Goal: Task Accomplishment & Management: Manage account settings

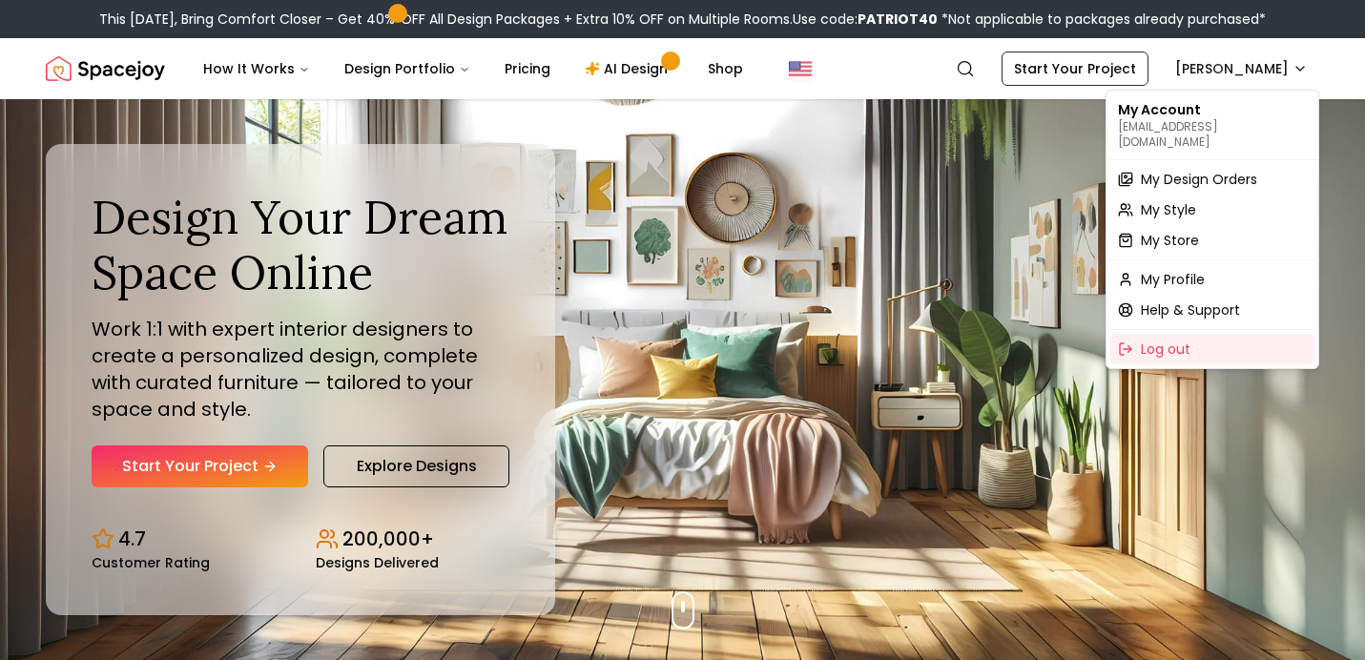
click at [1211, 172] on span "My Design Orders" at bounding box center [1199, 179] width 116 height 19
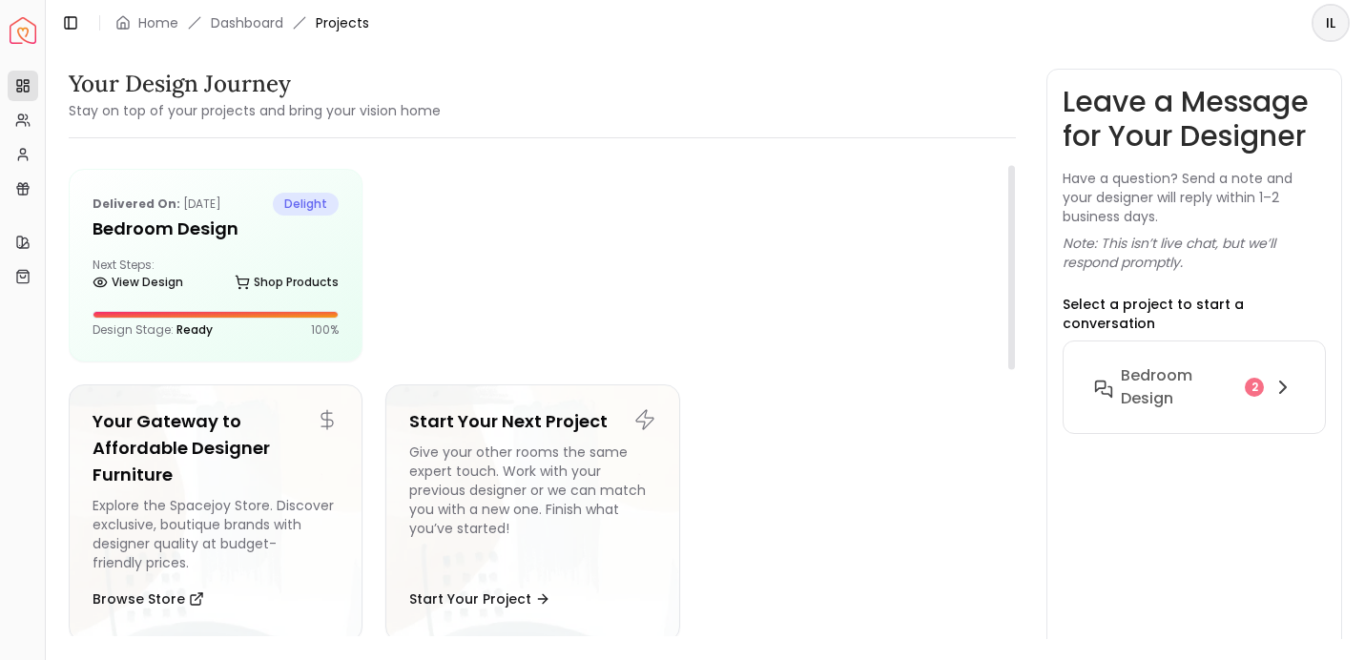
scroll to position [29, 0]
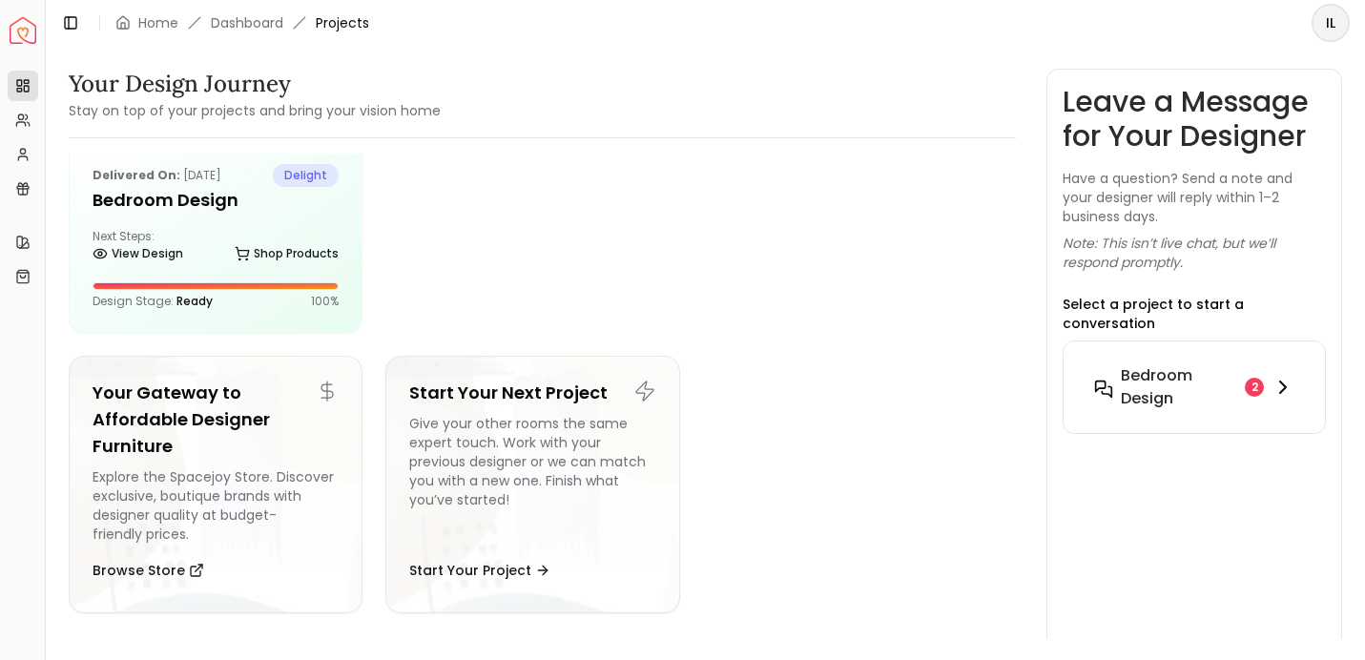
click at [1245, 378] on div "2" at bounding box center [1254, 387] width 19 height 19
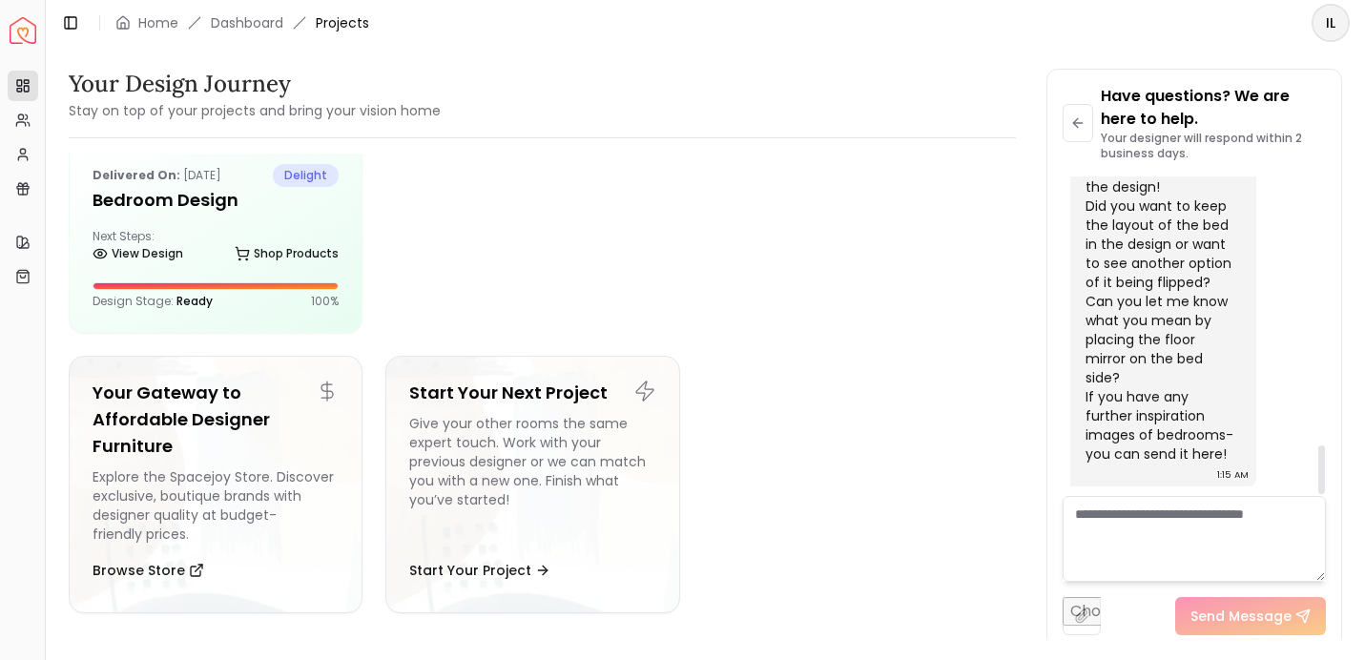
scroll to position [1771, 0]
click at [1132, 511] on textarea at bounding box center [1194, 539] width 263 height 86
click at [282, 221] on div "Delivered on: Sep 07, 2025 delight Bedroom design Next Steps: View Design Shop …" at bounding box center [216, 236] width 292 height 191
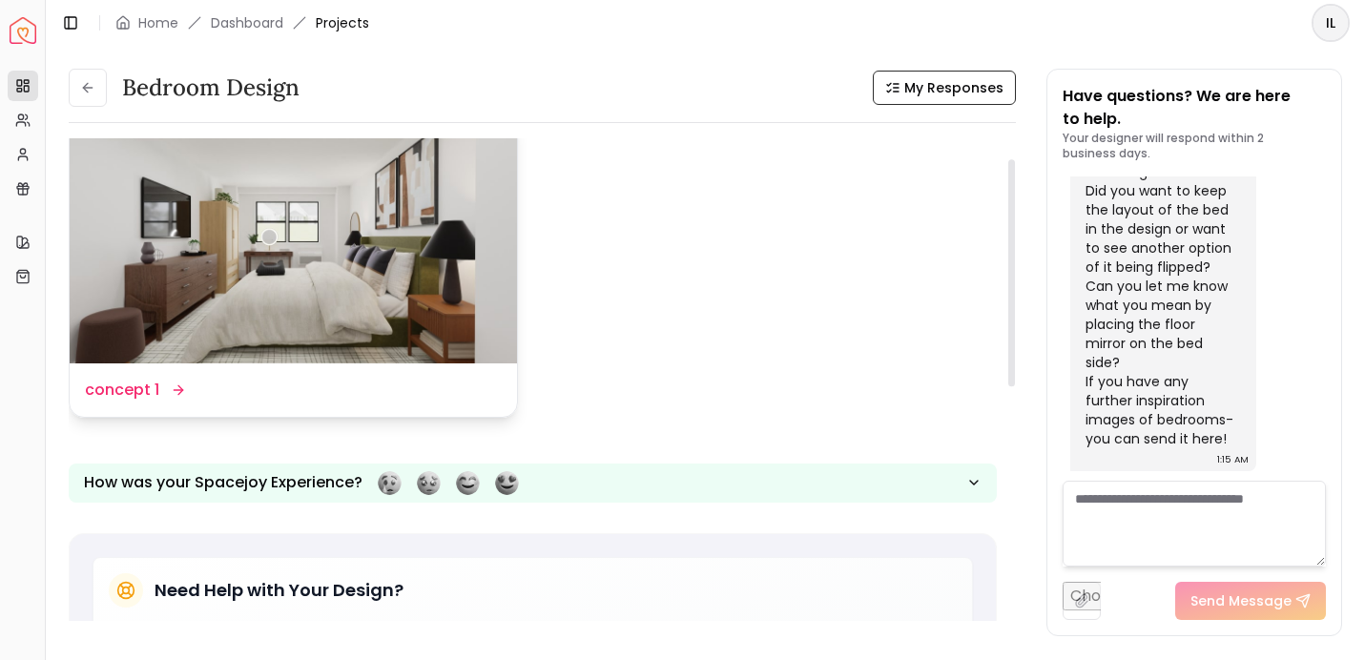
scroll to position [24, 0]
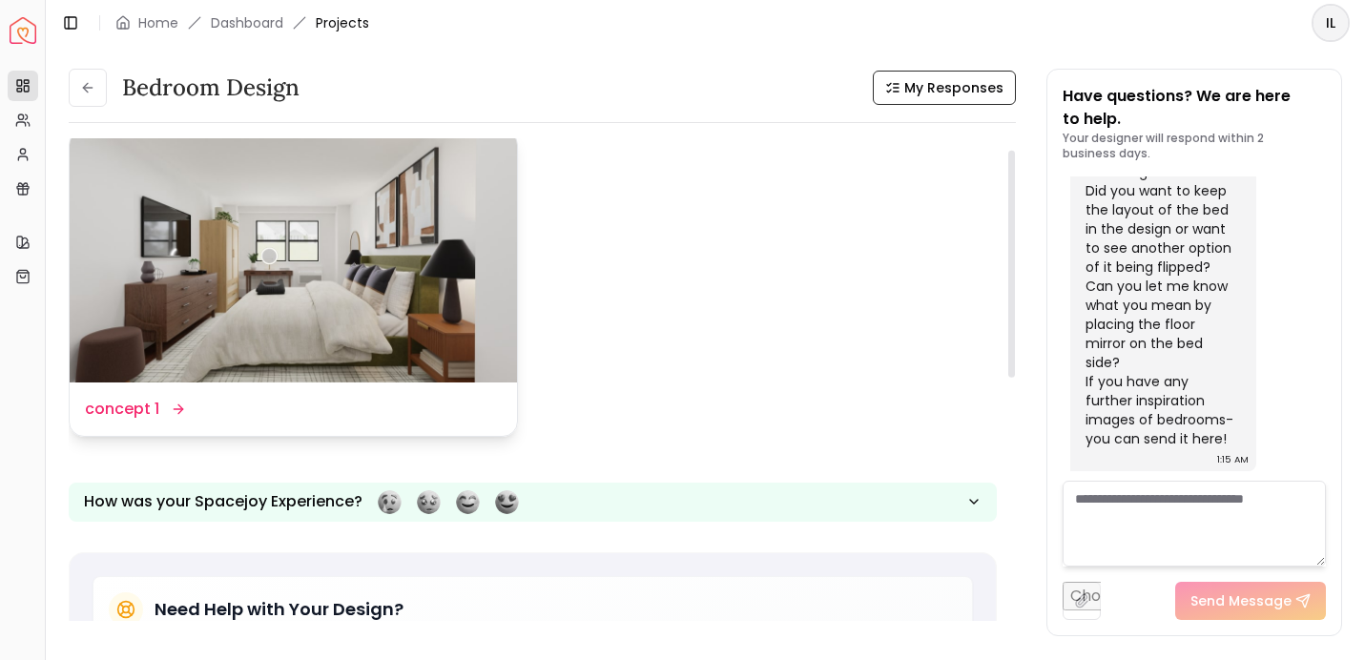
click at [137, 399] on dd "concept 1" at bounding box center [122, 409] width 74 height 23
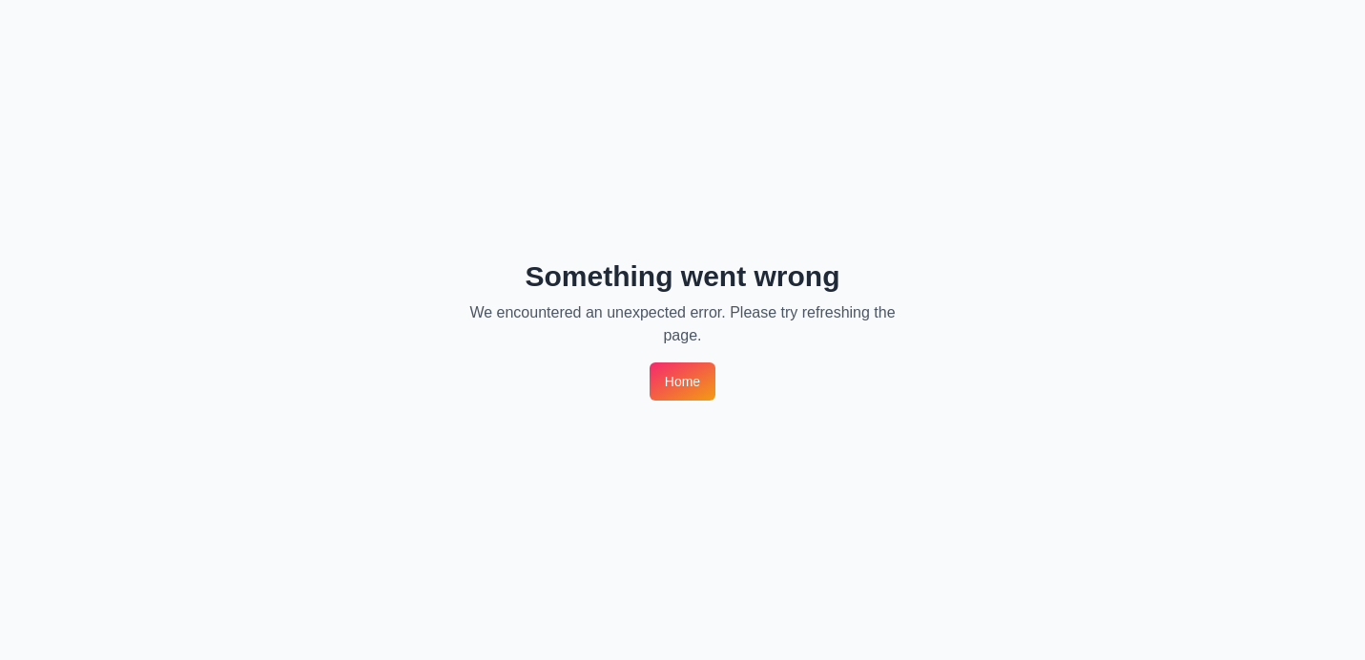
click at [696, 388] on link "Home" at bounding box center [683, 382] width 66 height 38
click at [694, 386] on link "Home" at bounding box center [683, 382] width 66 height 38
click at [691, 379] on link "Home" at bounding box center [683, 382] width 66 height 38
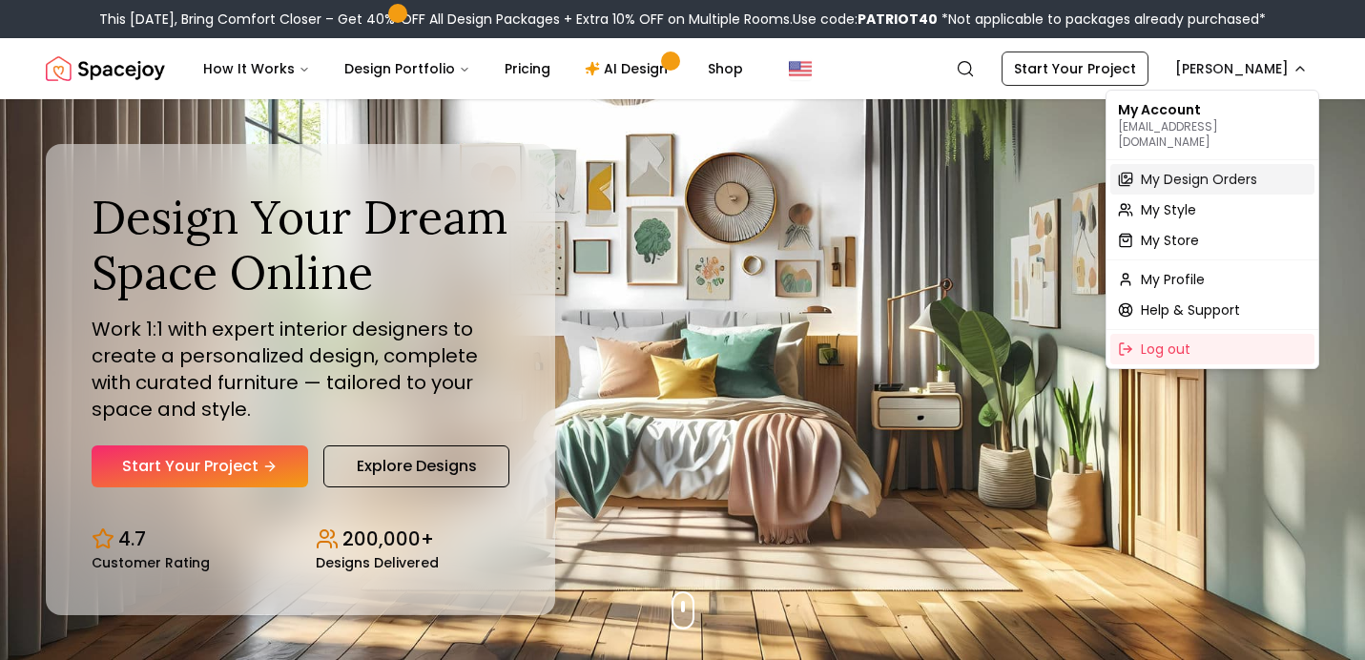
click at [1202, 170] on span "My Design Orders" at bounding box center [1199, 179] width 116 height 19
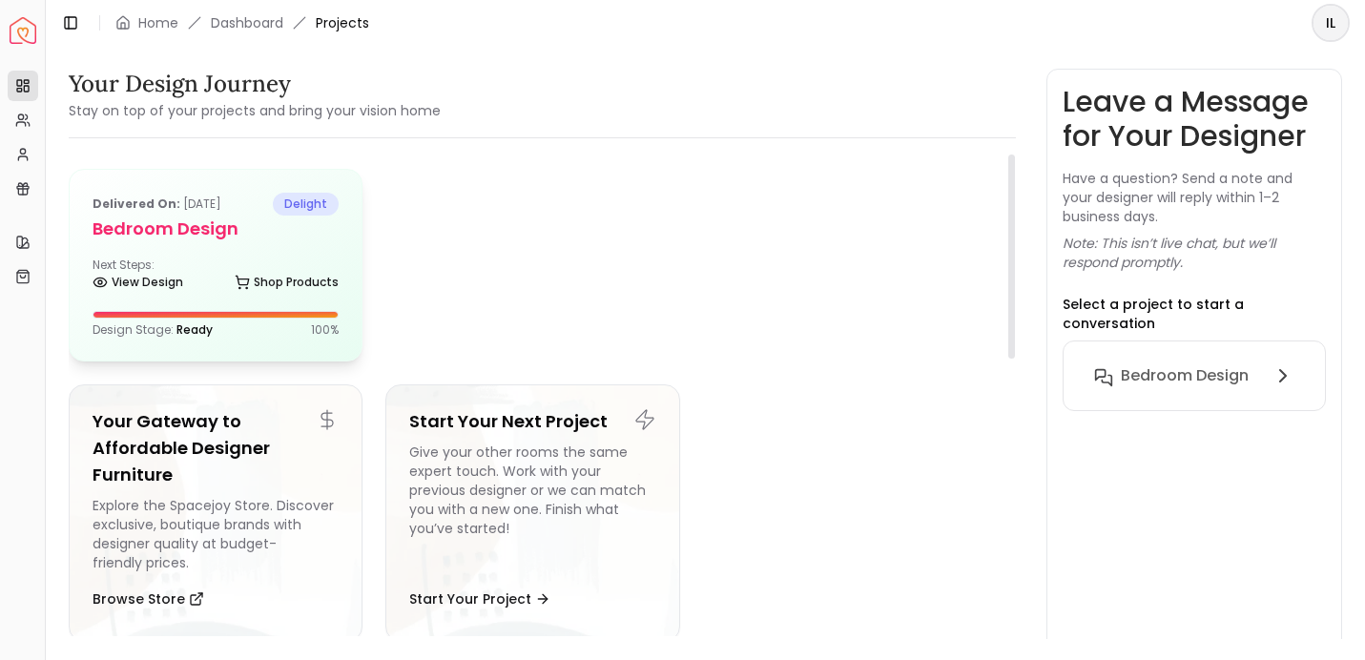
click at [206, 234] on h5 "Bedroom design" at bounding box center [216, 229] width 246 height 27
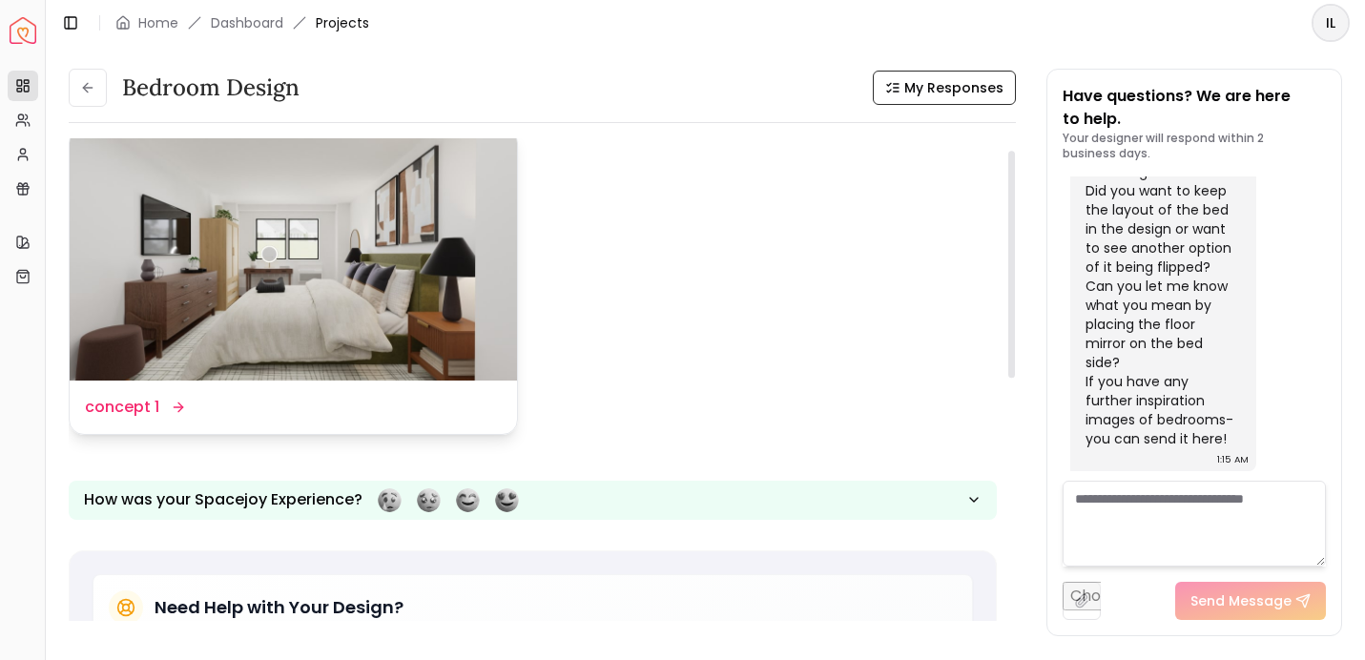
scroll to position [24, 0]
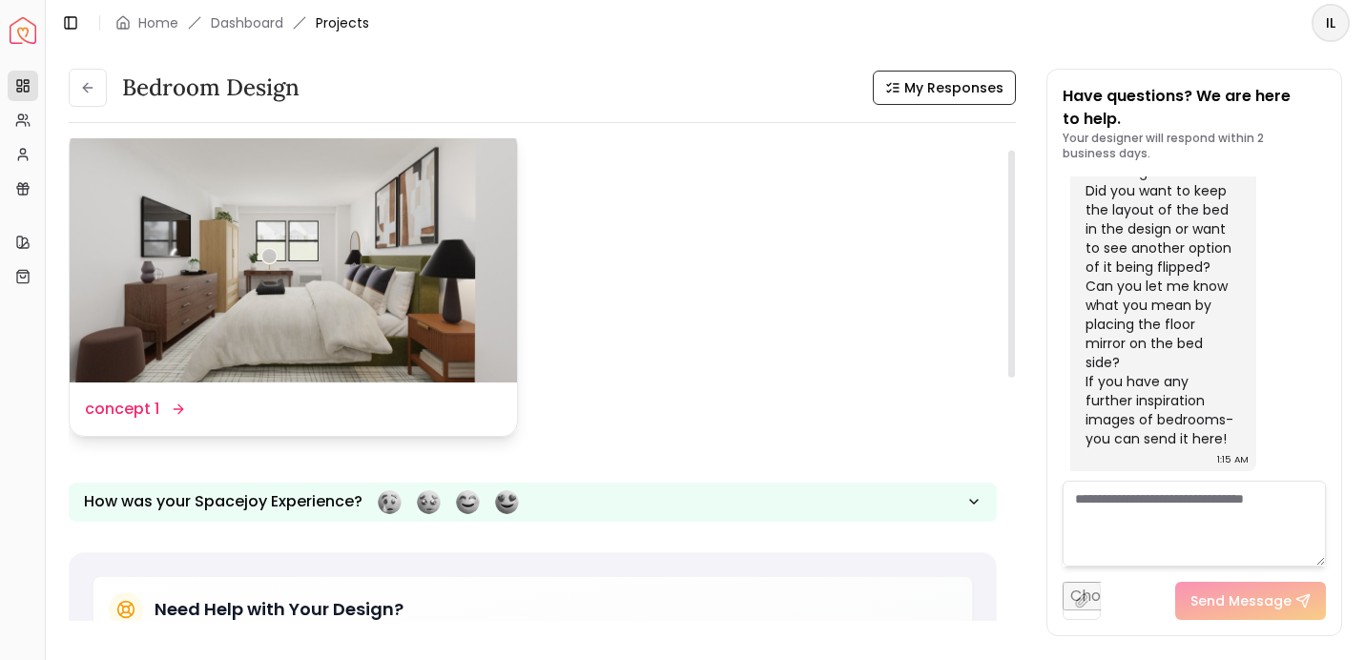
click at [112, 407] on dd "concept 1" at bounding box center [122, 409] width 74 height 23
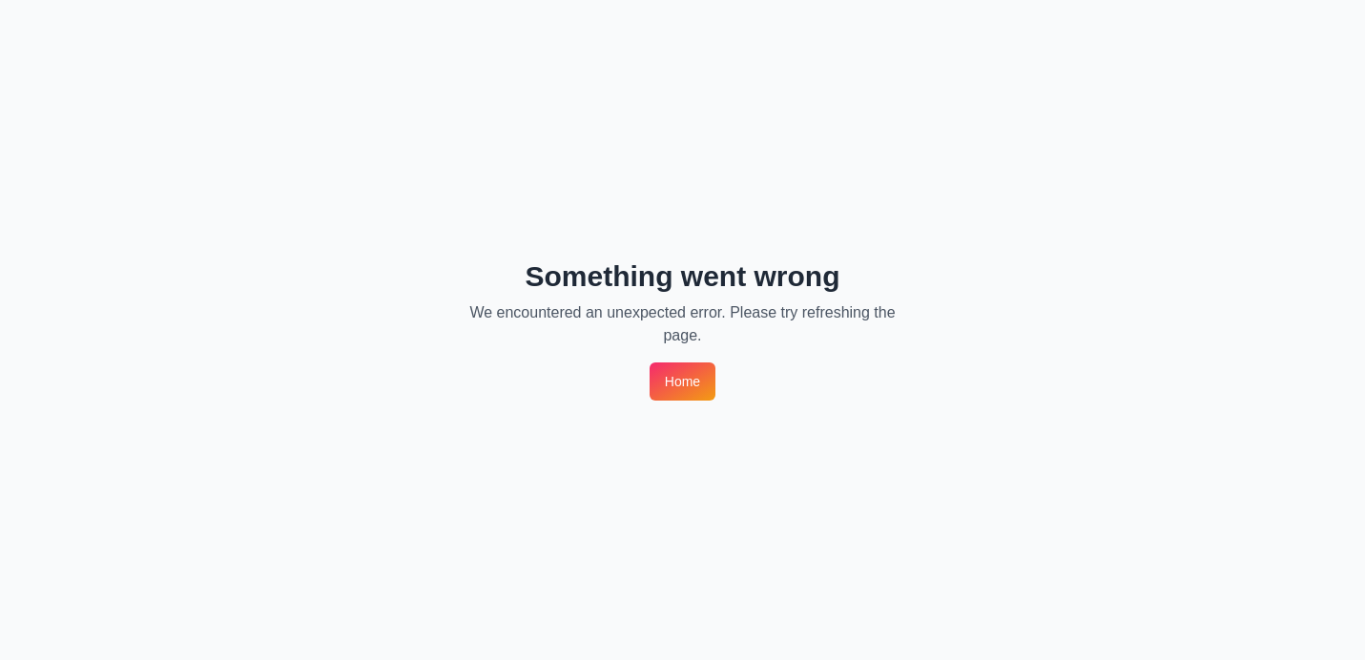
click at [716, 373] on div "Something went wrong We encountered an unexpected error. Please try refreshing …" at bounding box center [682, 330] width 1365 height 660
click at [690, 379] on link "Home" at bounding box center [683, 382] width 66 height 38
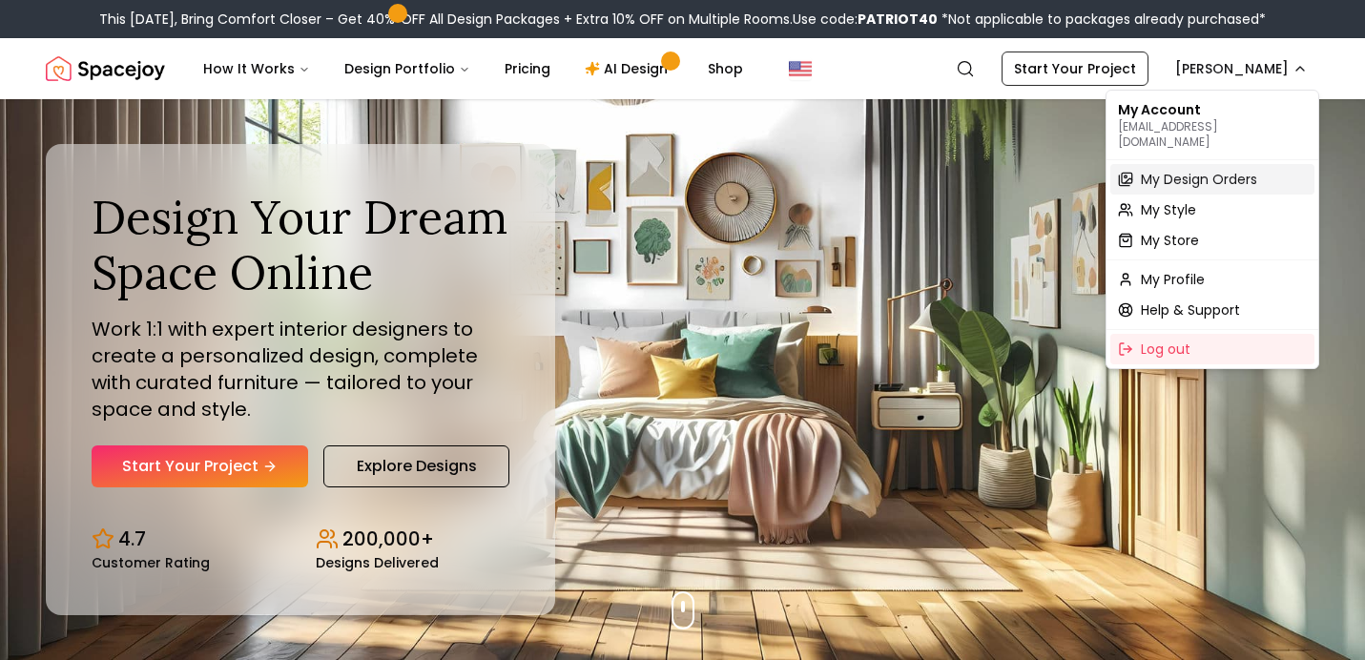
click at [1208, 170] on span "My Design Orders" at bounding box center [1199, 179] width 116 height 19
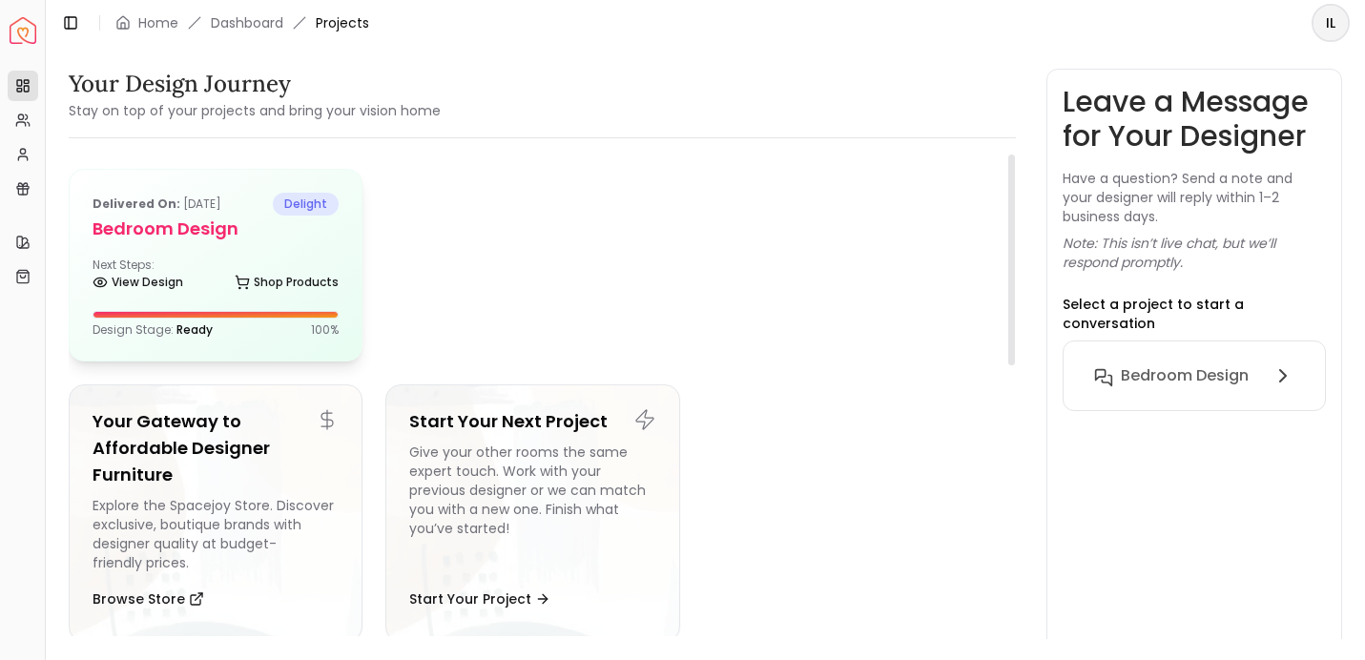
click at [284, 195] on span "delight" at bounding box center [306, 204] width 66 height 23
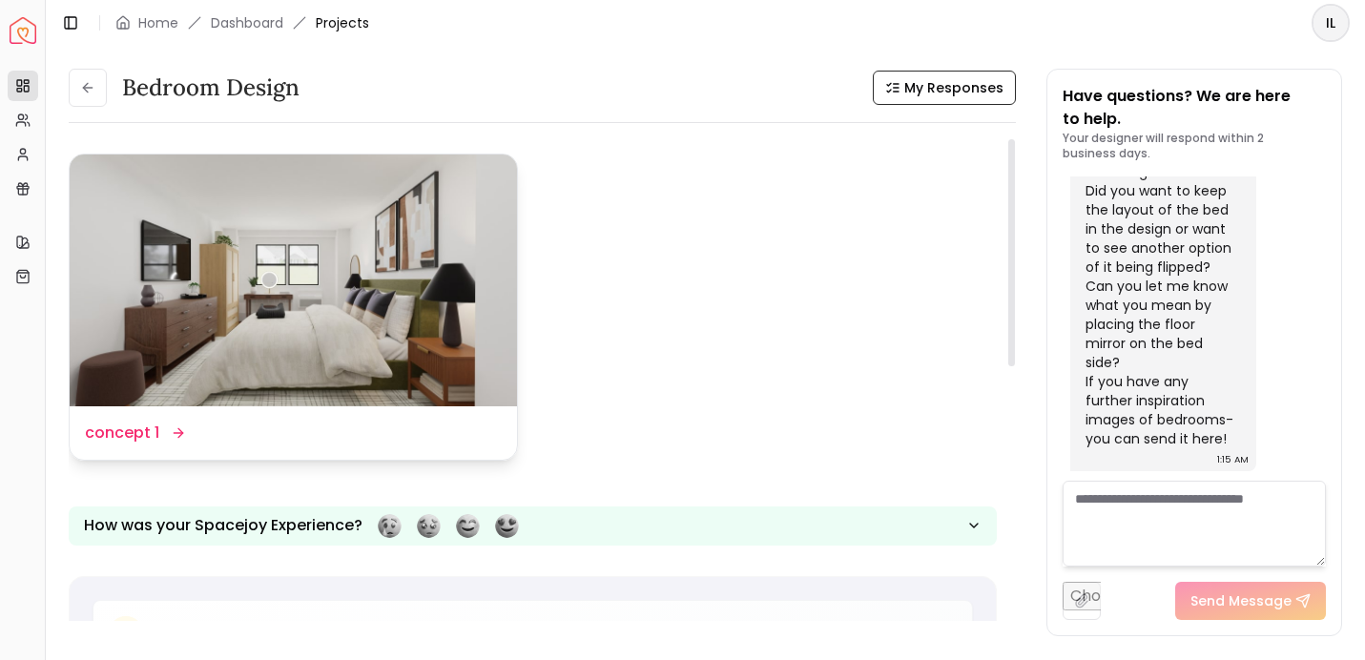
click at [292, 274] on img at bounding box center [293, 281] width 447 height 252
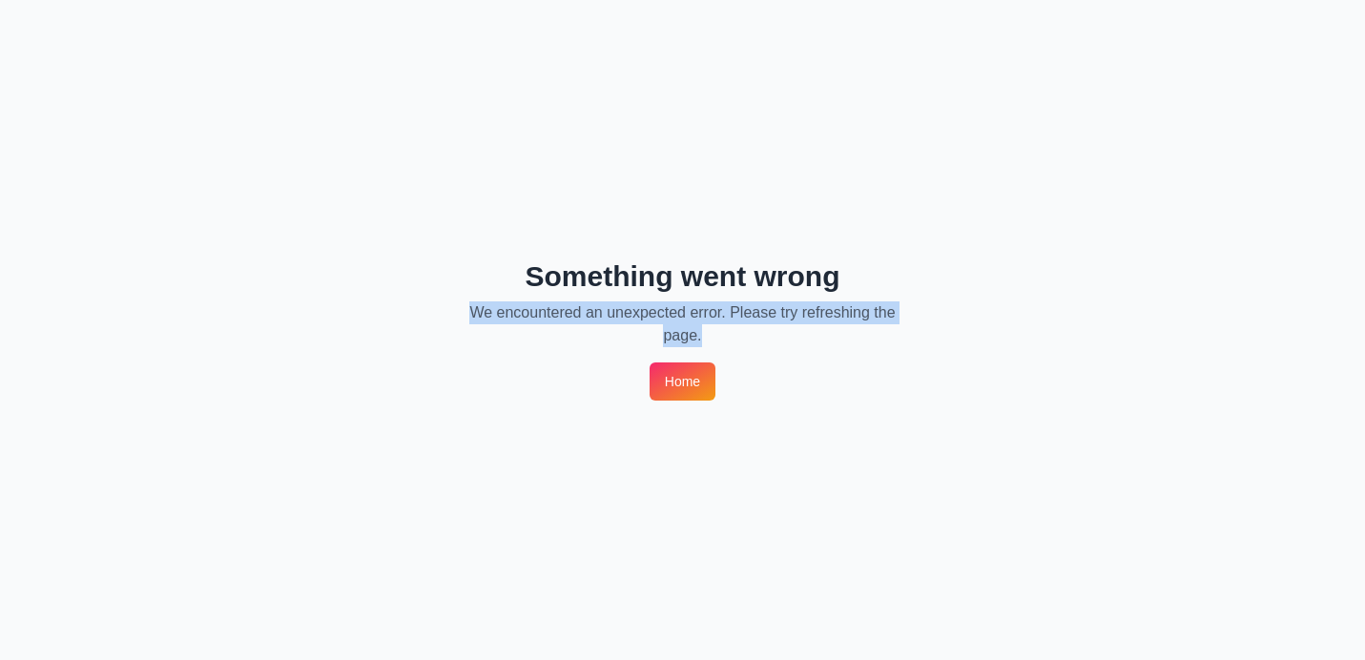
drag, startPoint x: 500, startPoint y: 280, endPoint x: 948, endPoint y: 354, distance: 454.3
click at [948, 354] on div "Something went wrong We encountered an unexpected error. Please try refreshing …" at bounding box center [682, 330] width 1365 height 660
copy p "We encountered an unexpected error. Please try refreshing the page."
click at [684, 381] on link "Home" at bounding box center [683, 382] width 66 height 38
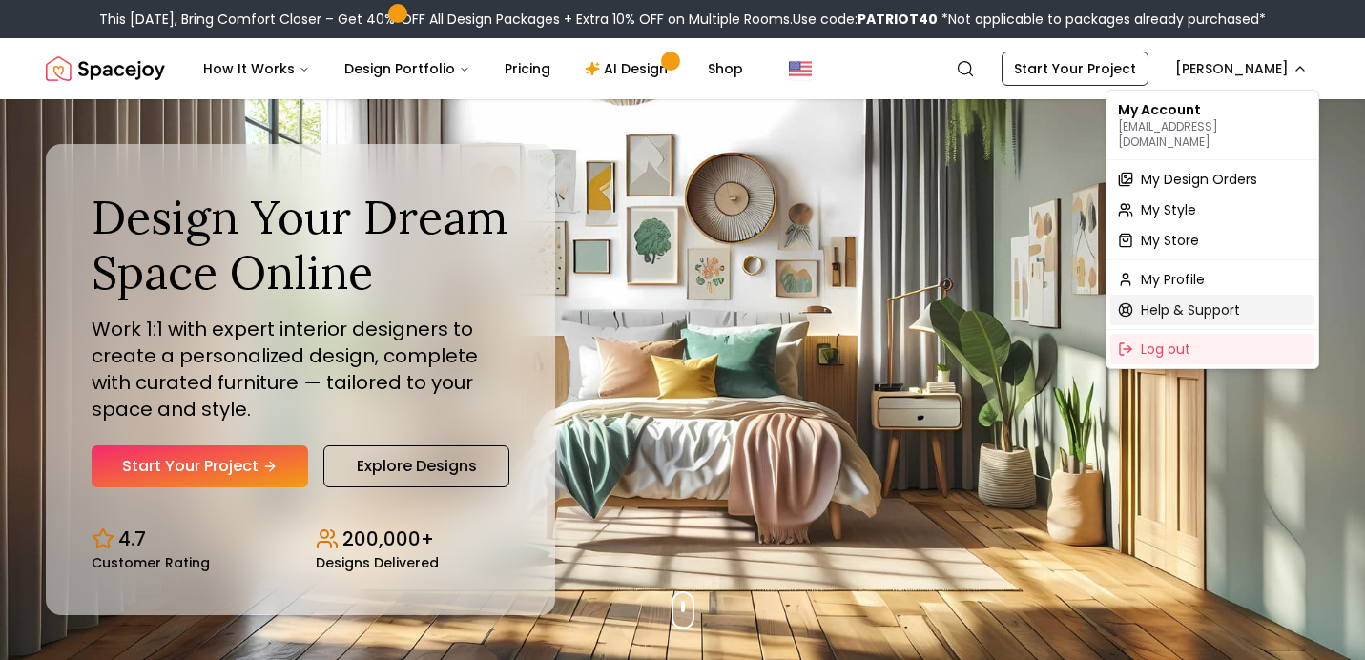
click at [1204, 300] on span "Help & Support" at bounding box center [1190, 309] width 99 height 19
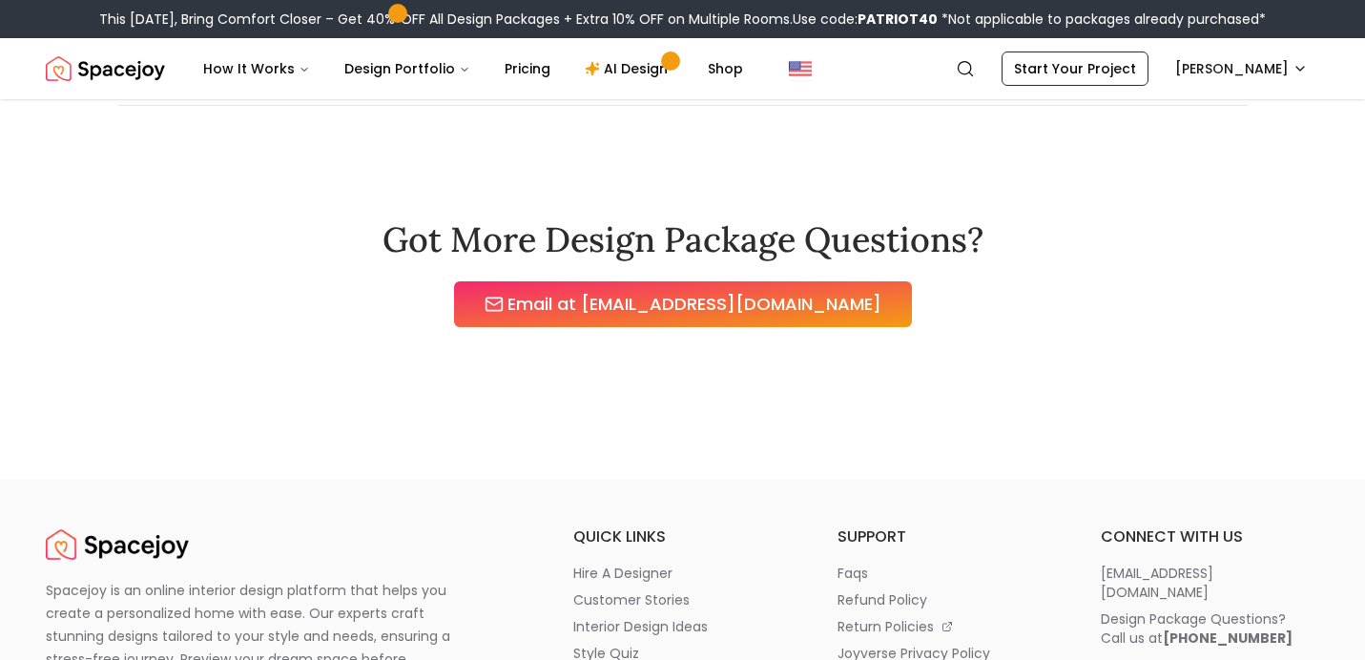
scroll to position [1679, 0]
